Goal: Task Accomplishment & Management: Use online tool/utility

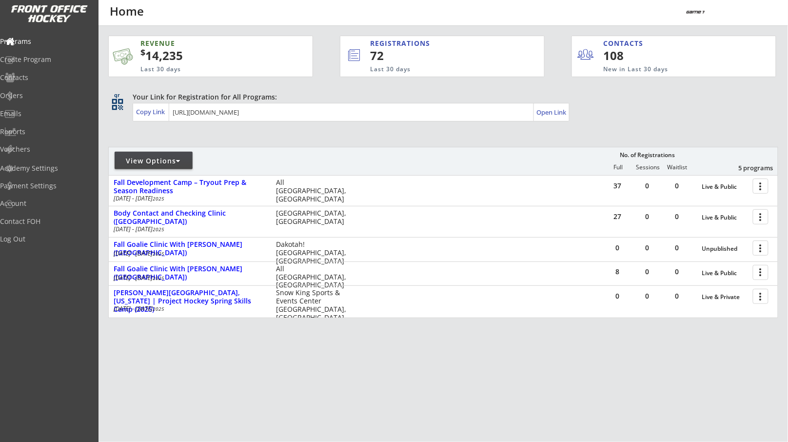
click at [182, 158] on div "View Options" at bounding box center [154, 161] width 78 height 10
select select ""Upcoming Programs""
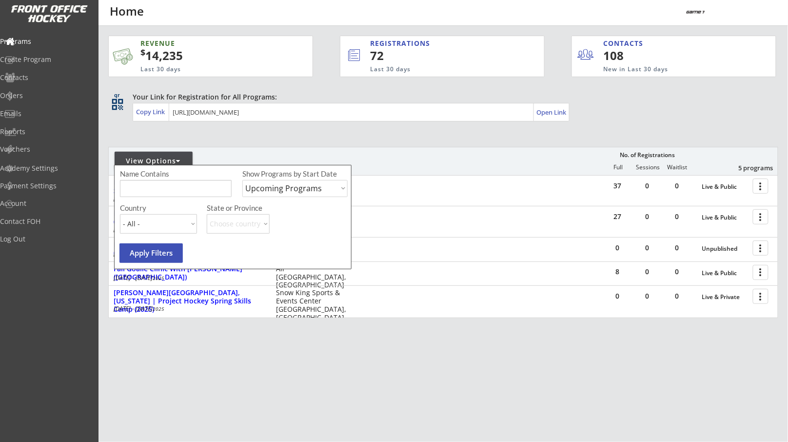
click at [264, 182] on select "Upcoming Programs Past Programs Specific Date Range" at bounding box center [294, 188] width 105 height 17
select select ""Past Programs""
click at [172, 253] on button "Apply Filters" at bounding box center [151, 253] width 63 height 20
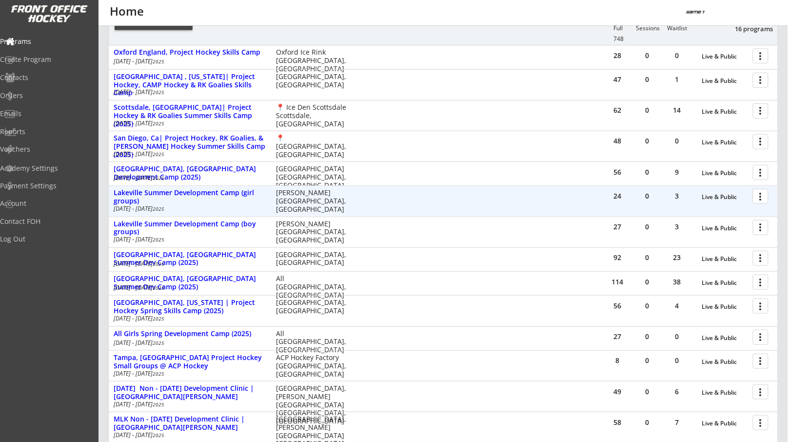
scroll to position [141, 0]
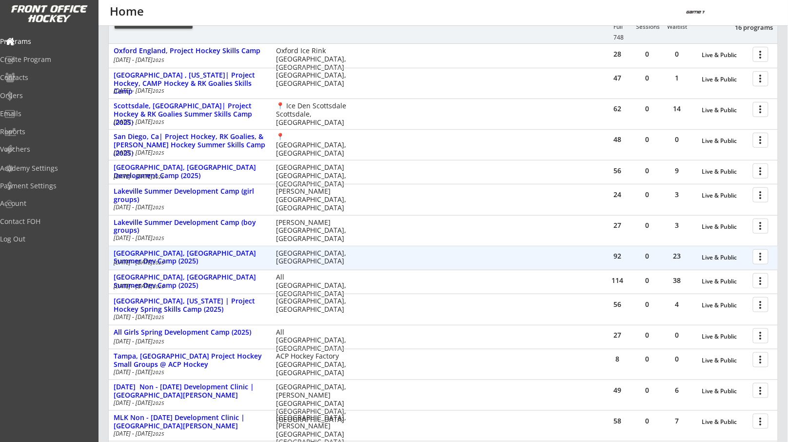
click at [763, 256] on div at bounding box center [762, 256] width 17 height 17
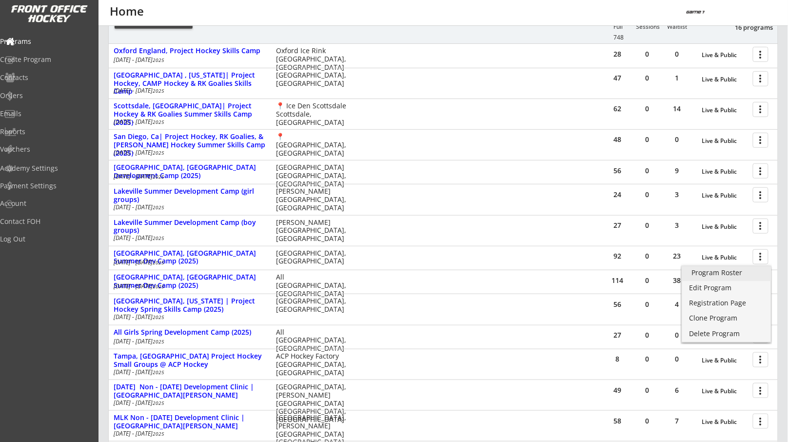
click at [735, 275] on div "Program Roster" at bounding box center [727, 272] width 70 height 7
